Goal: Check status: Check status

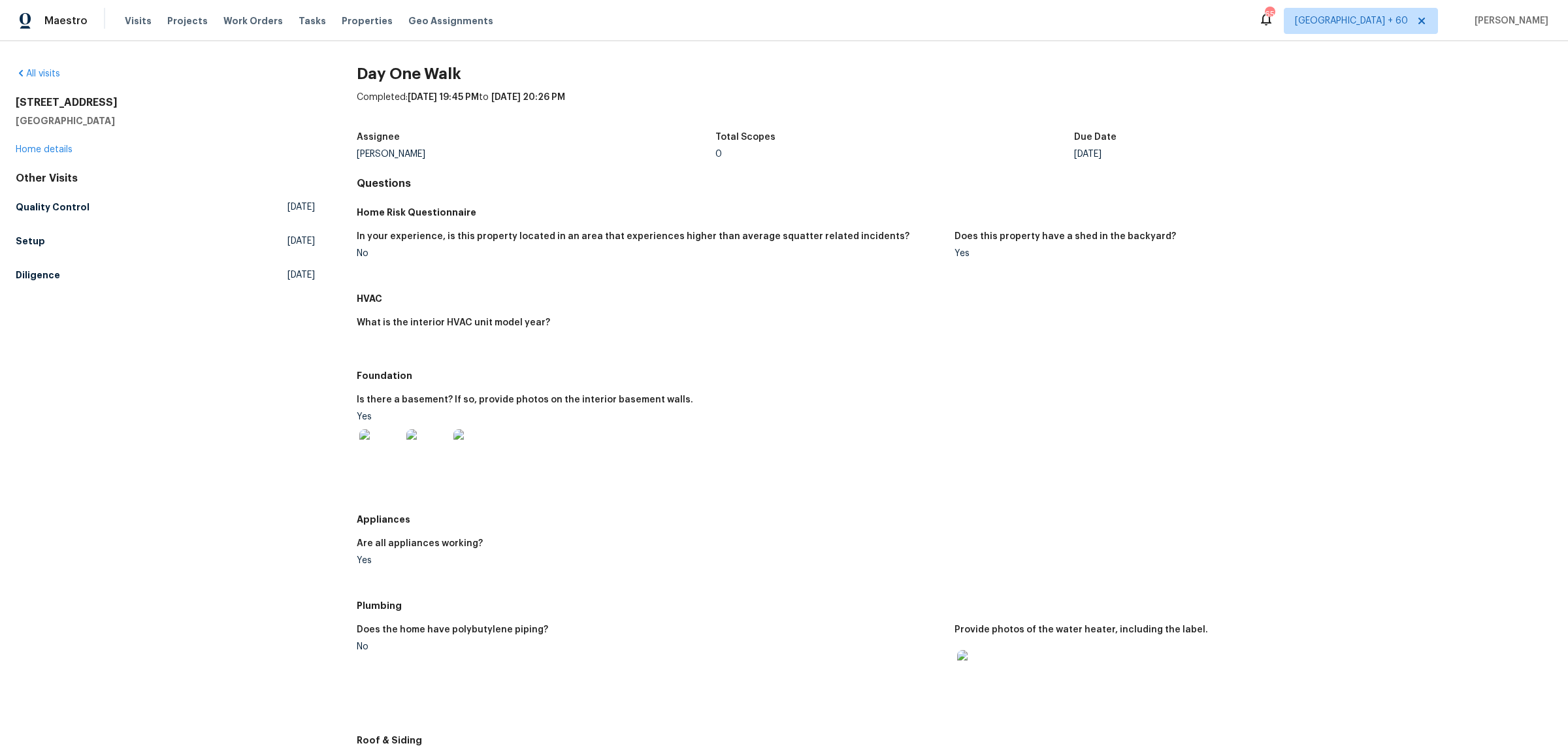
click at [44, 80] on div "All visits [STREET_ADDRESS] Home details Other Visits Quality Control [DATE] Se…" at bounding box center [165, 177] width 299 height 219
click at [44, 70] on link "All visits" at bounding box center [38, 74] width 44 height 9
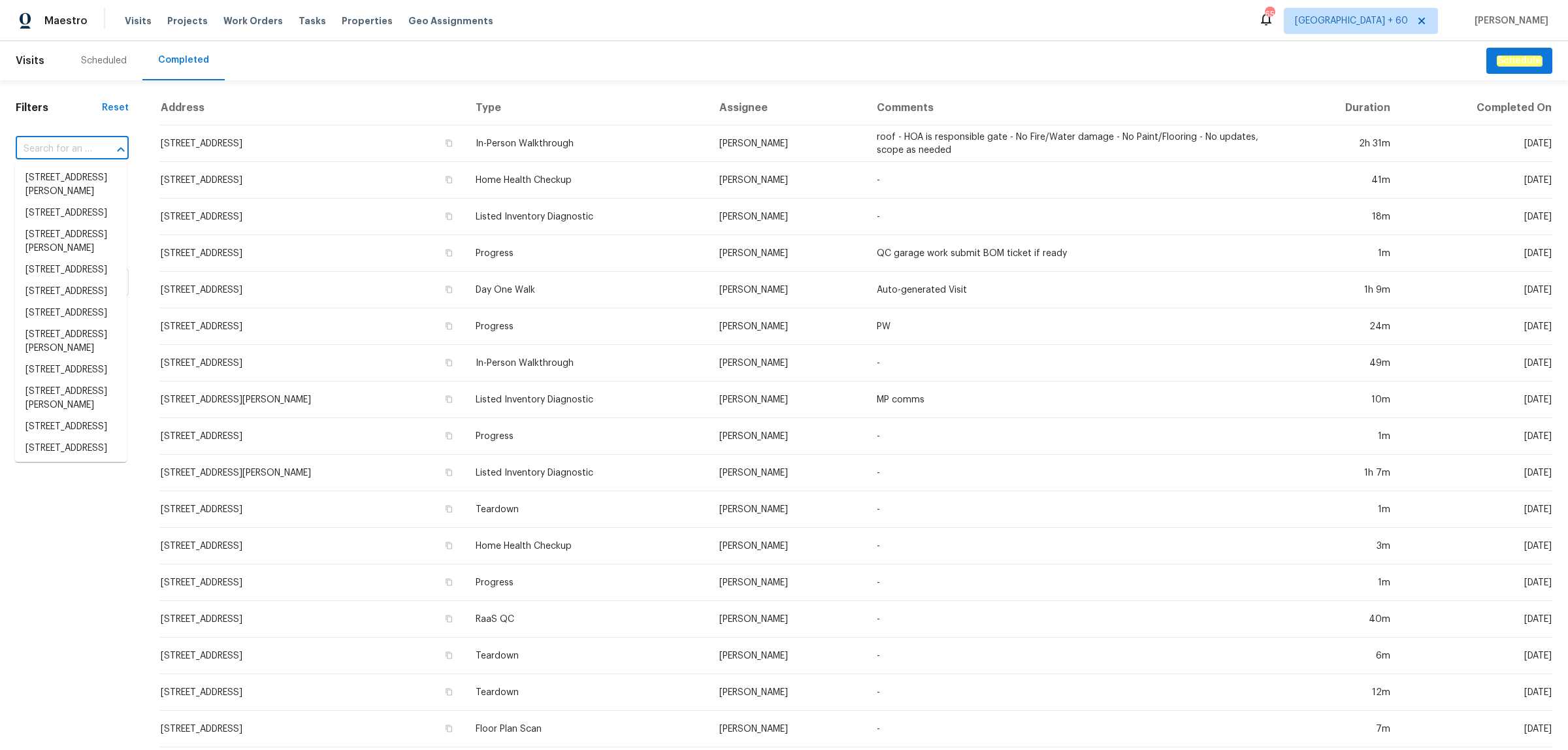
click at [86, 147] on input "text" at bounding box center [54, 149] width 77 height 20
paste input "[STREET_ADDRESS][PERSON_NAME][PERSON_NAME]"
type input "[STREET_ADDRESS][PERSON_NAME][PERSON_NAME]"
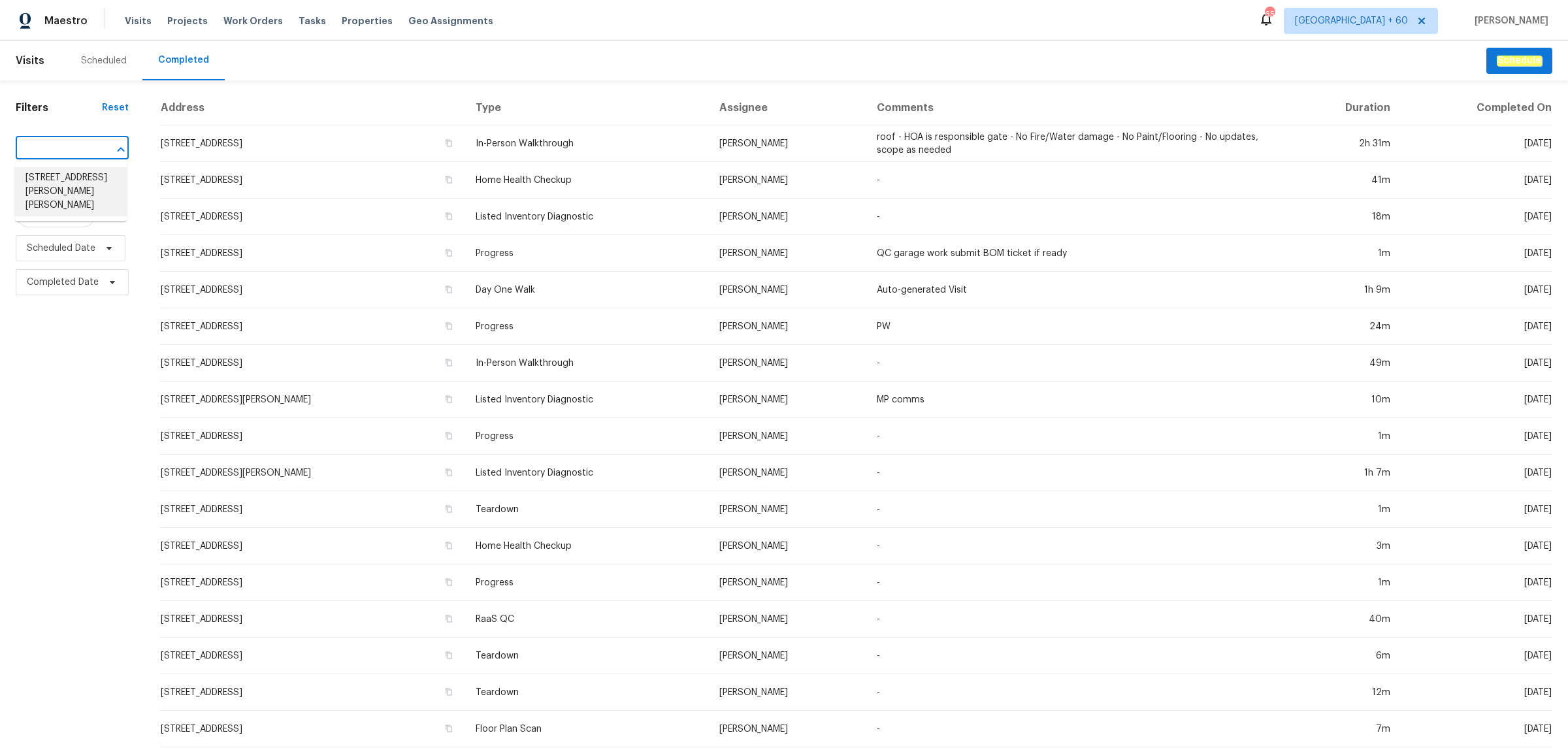
click at [73, 177] on li "[STREET_ADDRESS][PERSON_NAME][PERSON_NAME]" at bounding box center [71, 191] width 112 height 49
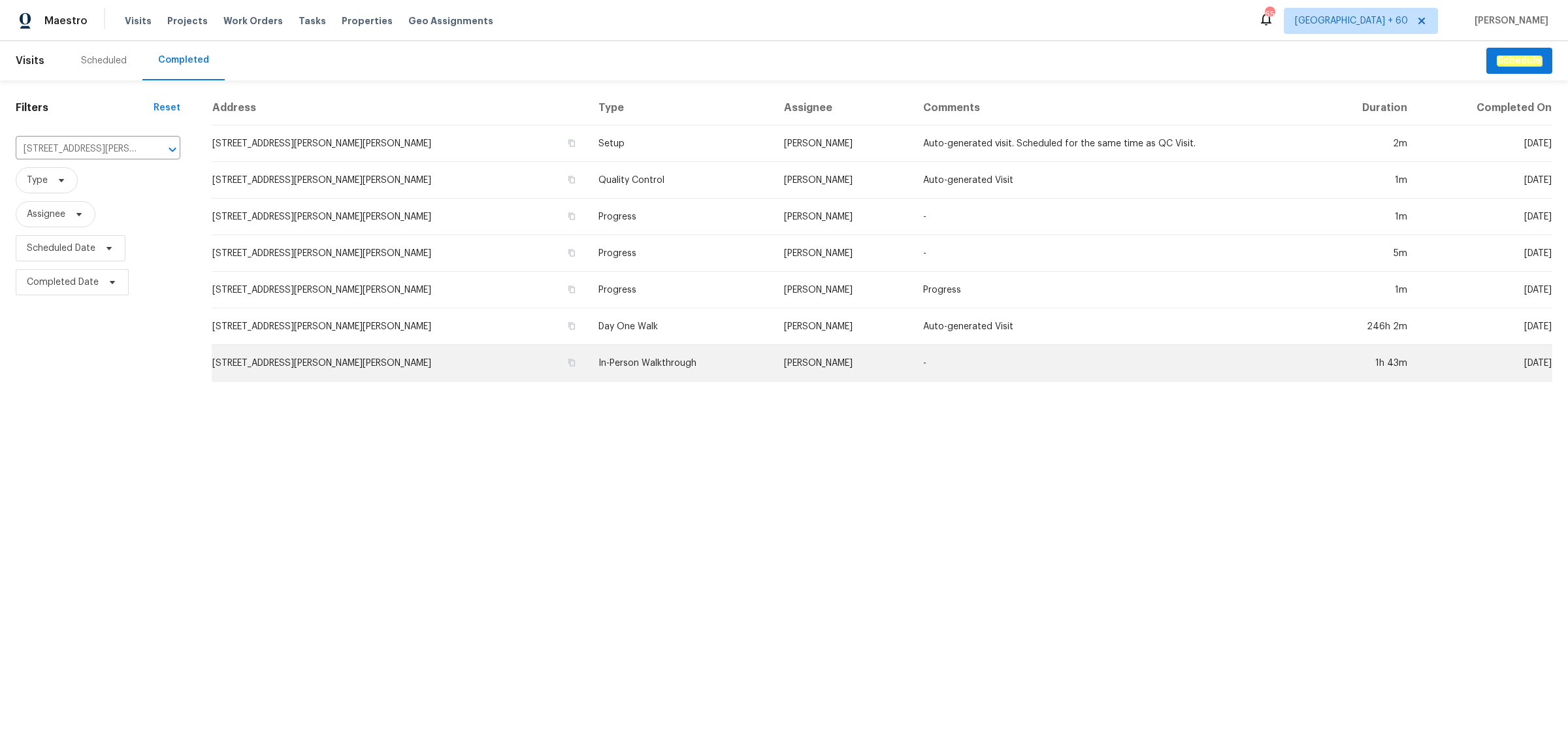
click at [588, 370] on td "In-Person Walkthrough" at bounding box center [681, 363] width 186 height 36
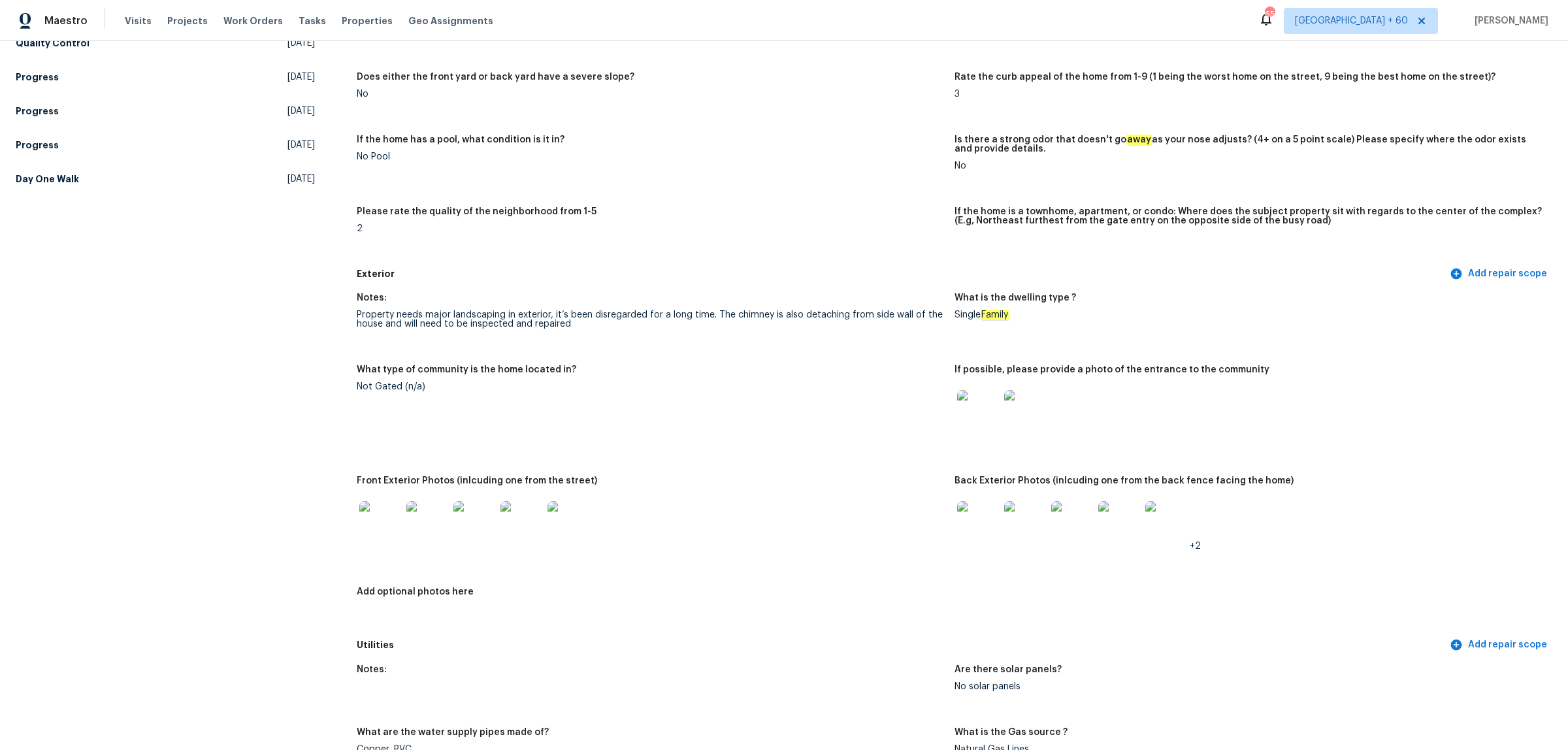
scroll to position [327, 0]
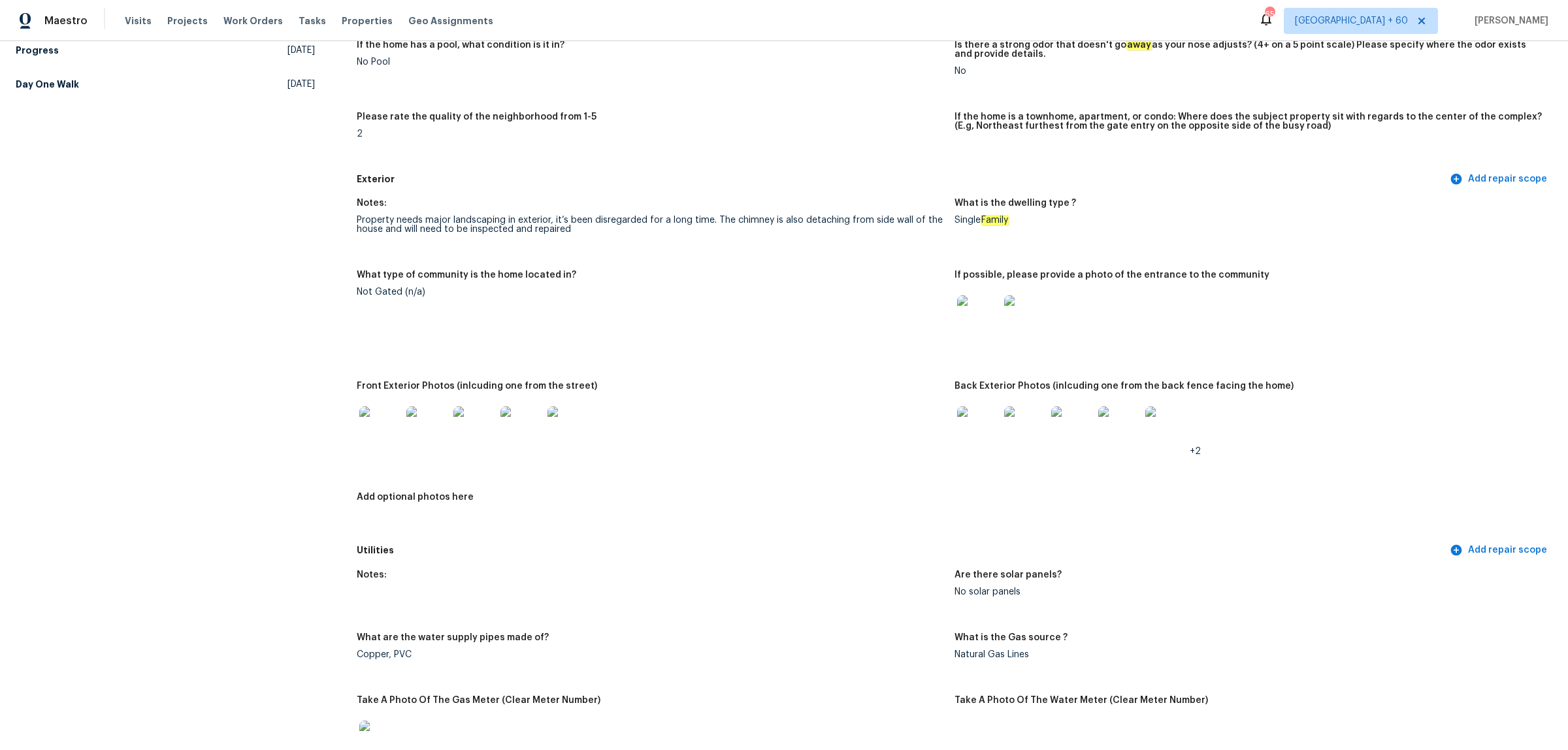
click at [374, 415] on img at bounding box center [381, 427] width 42 height 42
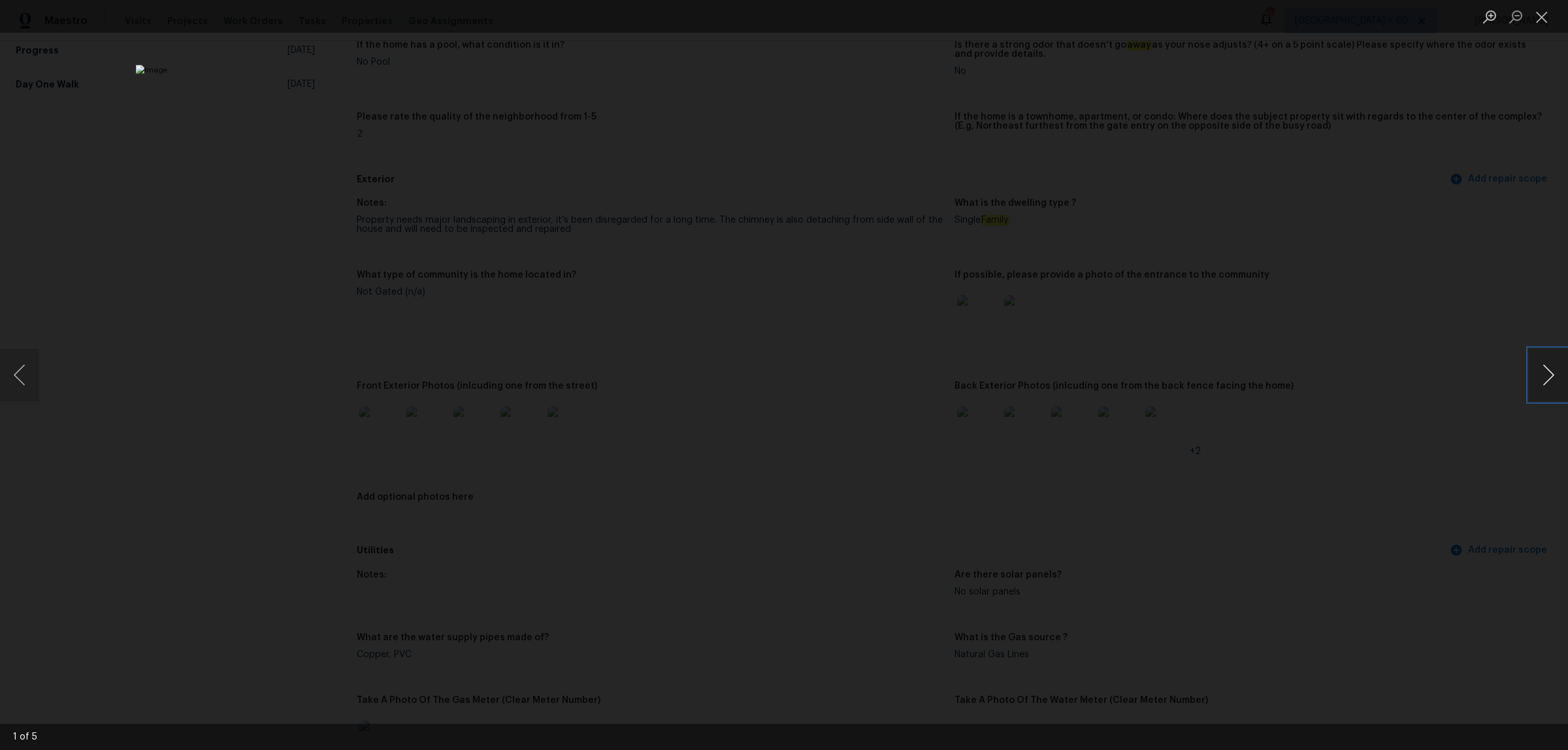
click at [1552, 362] on button "Next image" at bounding box center [1548, 375] width 39 height 53
click at [1315, 188] on div "Lightbox" at bounding box center [784, 375] width 1568 height 750
